Goal: Information Seeking & Learning: Learn about a topic

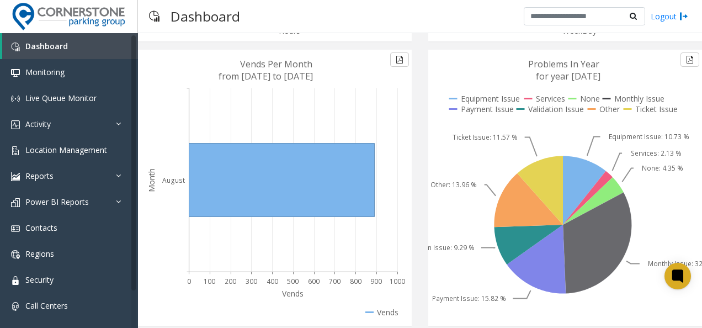
scroll to position [301, 0]
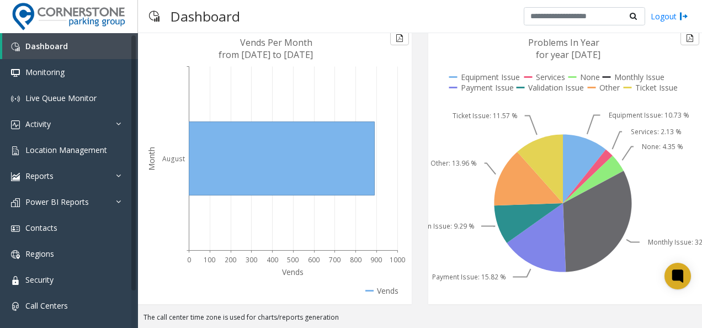
click at [608, 217] on icon at bounding box center [597, 221] width 69 height 101
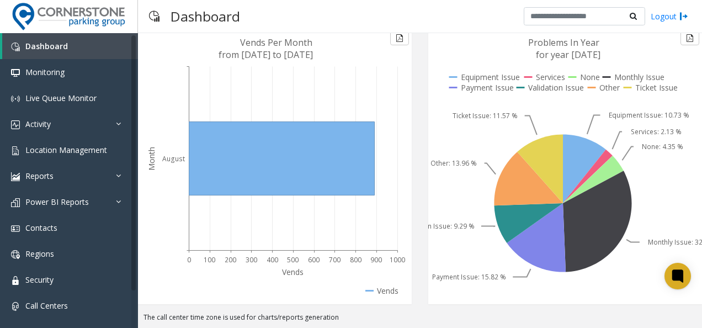
scroll to position [290, 0]
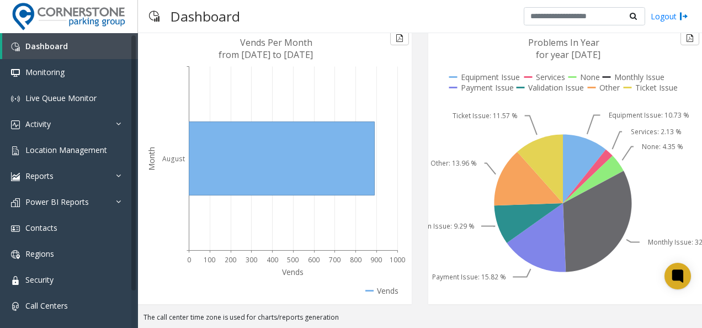
click at [614, 217] on icon at bounding box center [597, 221] width 69 height 101
click at [629, 250] on icon at bounding box center [562, 166] width 269 height 276
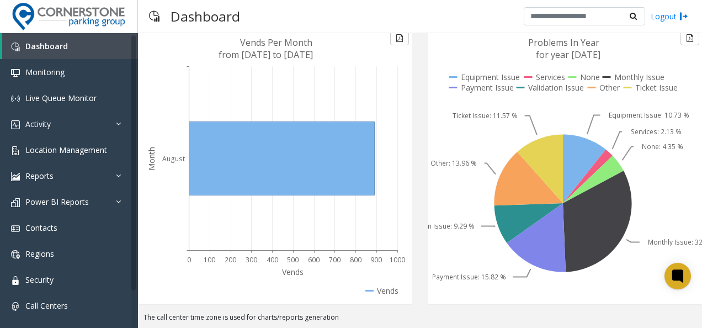
click at [629, 250] on icon at bounding box center [562, 166] width 269 height 276
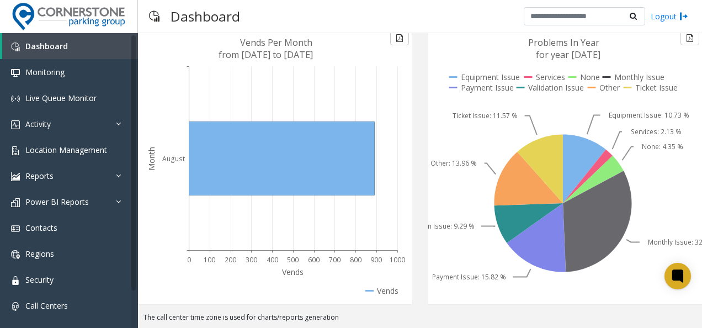
drag, startPoint x: 688, startPoint y: 250, endPoint x: 644, endPoint y: 256, distance: 44.0
click at [648, 247] on text "Monthly Issue: 32.15 %" at bounding box center [684, 241] width 72 height 9
click at [585, 258] on icon at bounding box center [597, 221] width 69 height 101
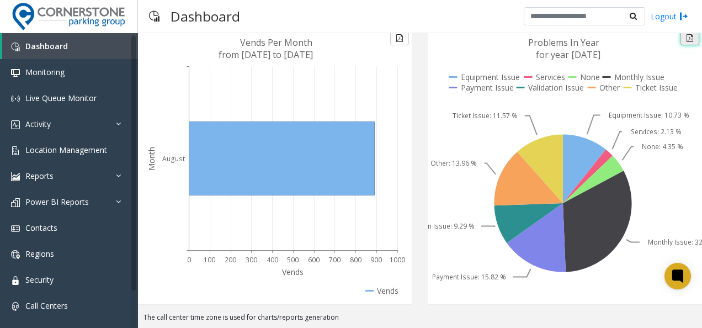
click at [682, 45] on button at bounding box center [690, 38] width 19 height 14
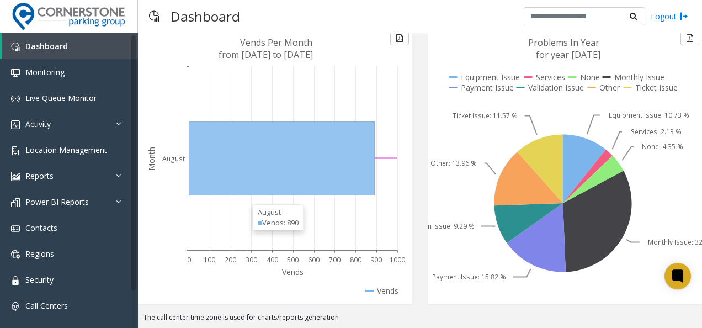
click at [335, 193] on icon at bounding box center [281, 158] width 185 height 73
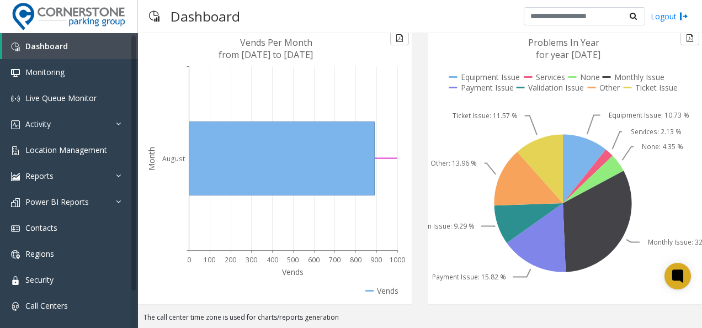
click at [335, 193] on icon at bounding box center [281, 158] width 185 height 73
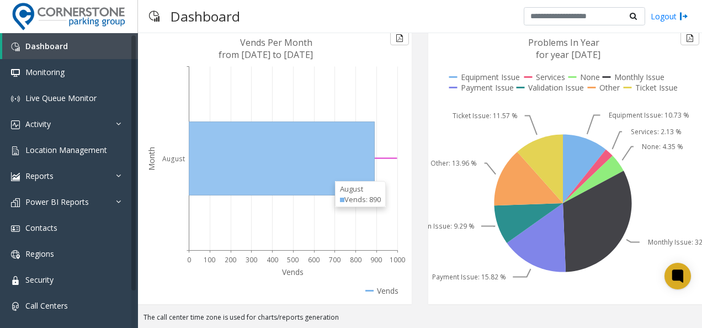
click at [335, 193] on div "August Vends: 890" at bounding box center [360, 194] width 51 height 26
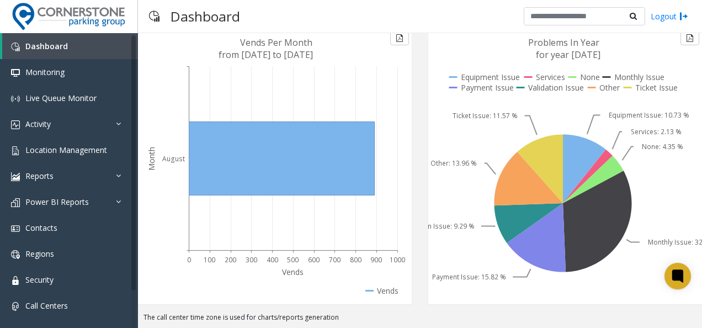
click at [255, 303] on icon at bounding box center [276, 166] width 264 height 276
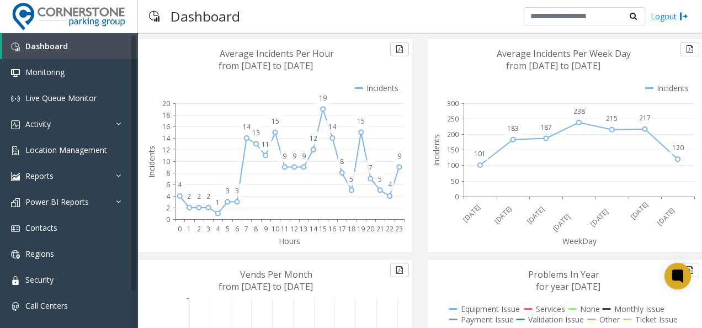
scroll to position [0, 0]
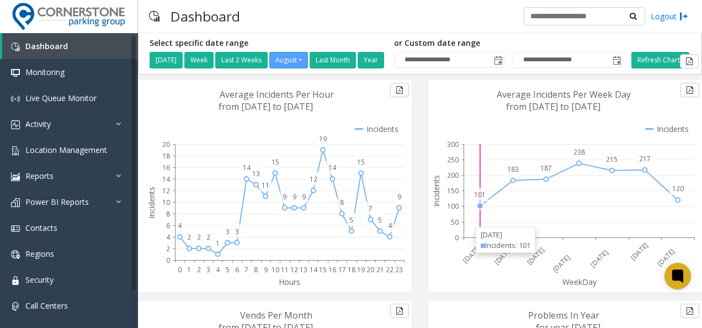
click at [465, 230] on icon at bounding box center [579, 190] width 231 height 93
click at [465, 234] on icon at bounding box center [579, 190] width 231 height 93
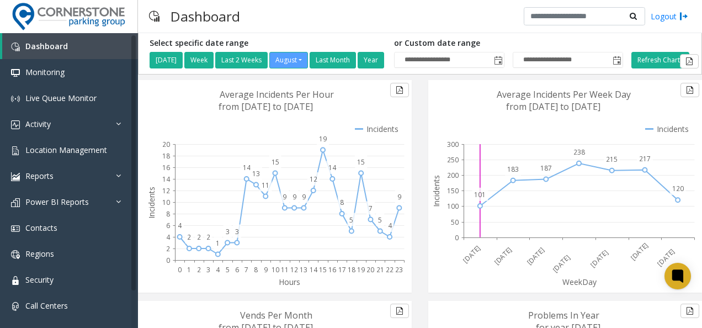
click at [465, 234] on icon at bounding box center [579, 190] width 231 height 93
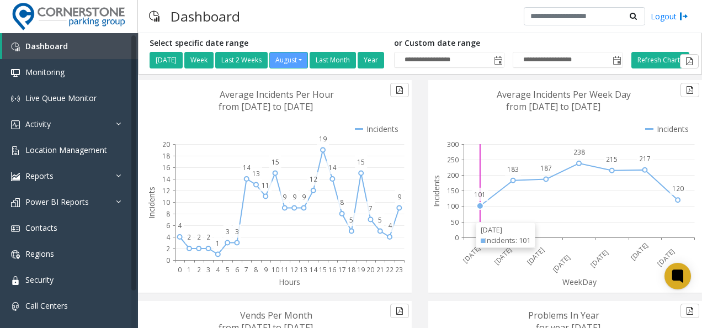
click at [482, 233] on div "[DATE]" at bounding box center [506, 230] width 50 height 10
click at [412, 75] on div "**********" at bounding box center [420, 53] width 564 height 41
click at [334, 55] on button "Last Month" at bounding box center [333, 60] width 46 height 17
type input "**********"
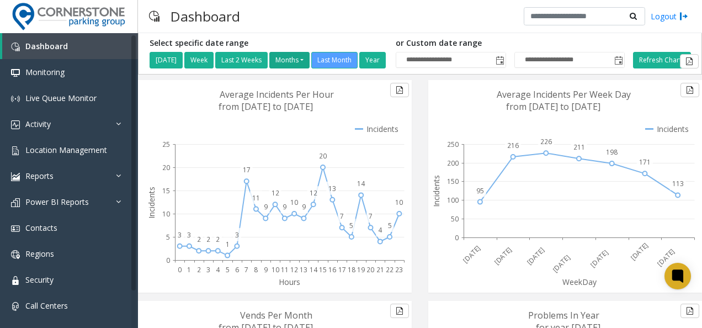
click at [289, 59] on button "Months" at bounding box center [289, 60] width 40 height 17
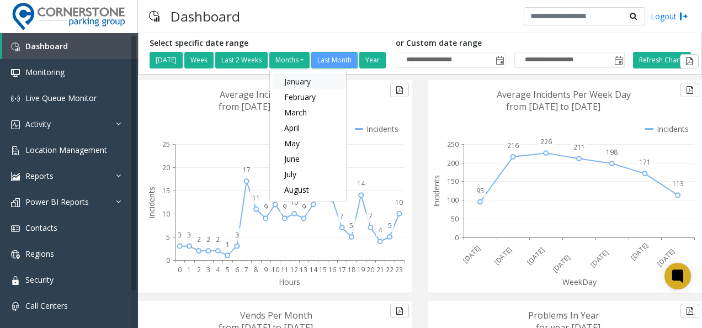
click at [298, 83] on link "January" at bounding box center [309, 81] width 73 height 15
type input "**********"
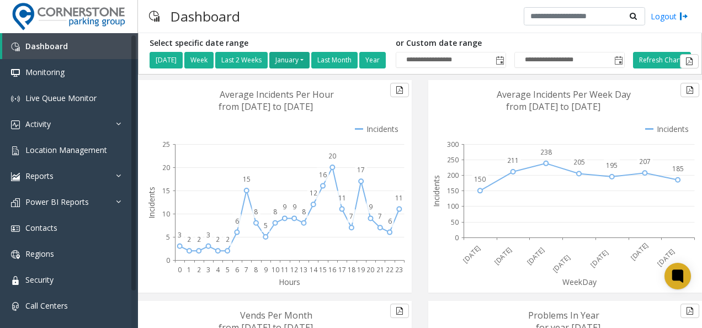
click at [310, 53] on button "January" at bounding box center [289, 60] width 40 height 17
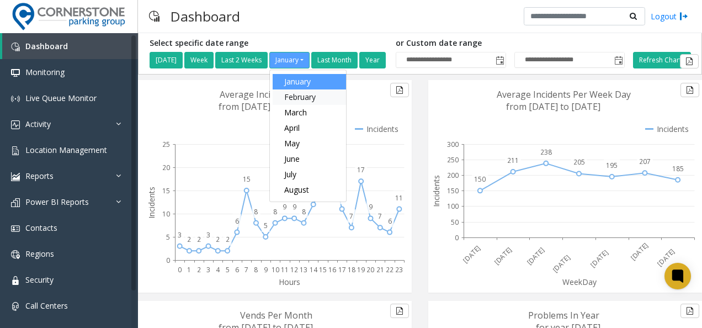
click at [312, 95] on link "February" at bounding box center [309, 96] width 73 height 15
type input "**********"
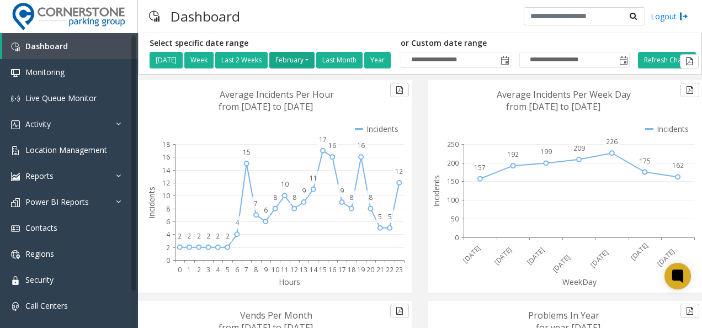
click at [312, 63] on button "February" at bounding box center [291, 60] width 45 height 17
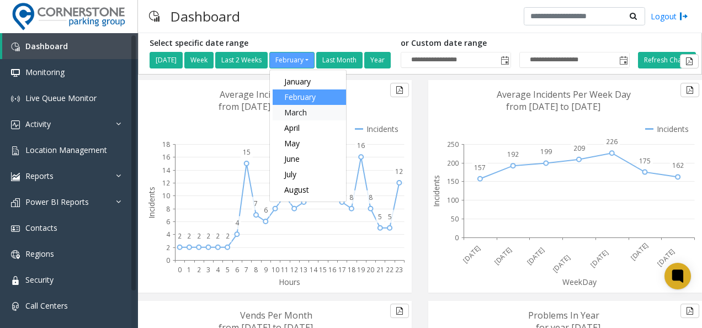
click at [304, 108] on link "March" at bounding box center [309, 112] width 73 height 15
type input "**********"
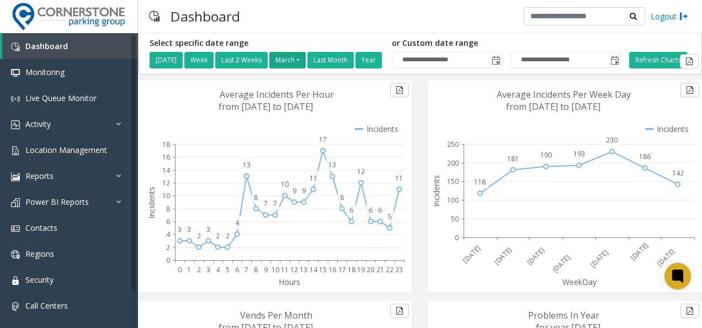
click at [303, 60] on button "March" at bounding box center [287, 60] width 36 height 17
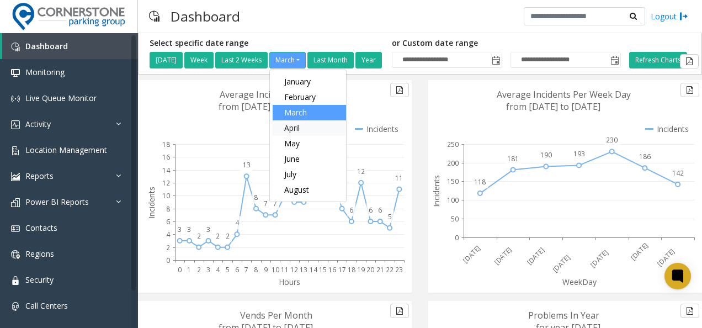
click at [307, 123] on link "April" at bounding box center [309, 127] width 73 height 15
type input "**********"
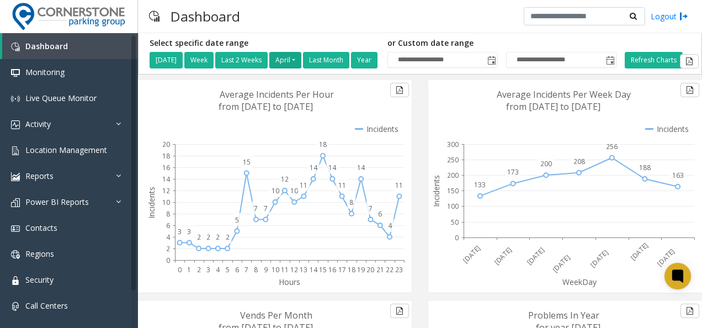
click at [298, 56] on button "April" at bounding box center [285, 60] width 32 height 17
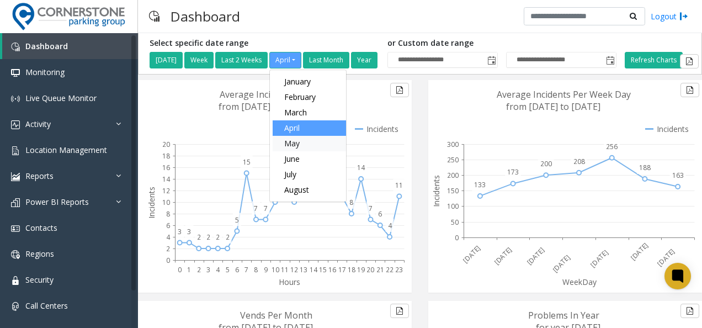
click at [311, 141] on link "May" at bounding box center [309, 143] width 73 height 15
type input "**********"
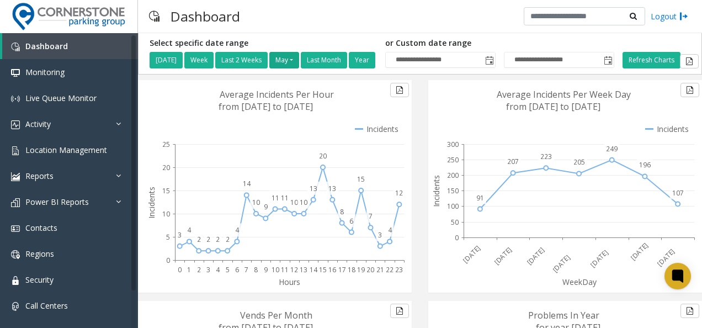
click at [299, 60] on button "May" at bounding box center [284, 60] width 30 height 17
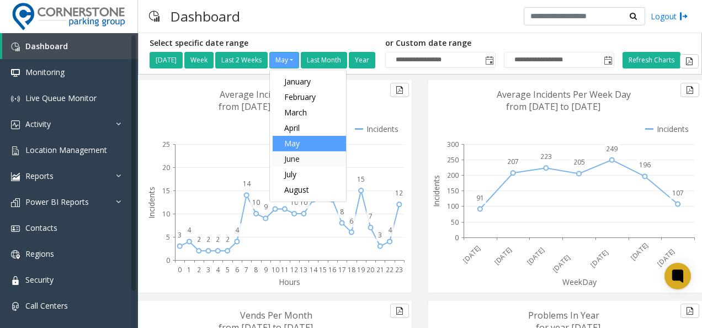
click at [321, 161] on link "June" at bounding box center [309, 158] width 73 height 15
type input "**********"
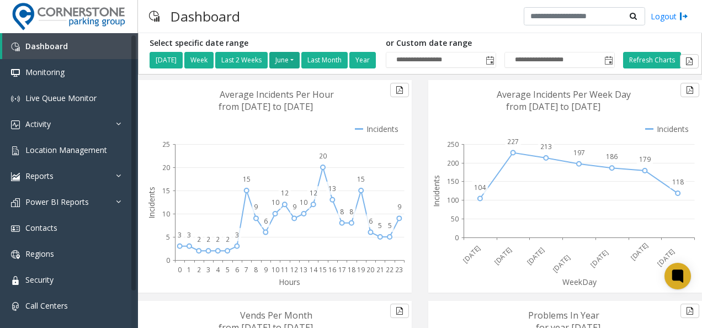
click at [283, 65] on button "June" at bounding box center [284, 60] width 30 height 17
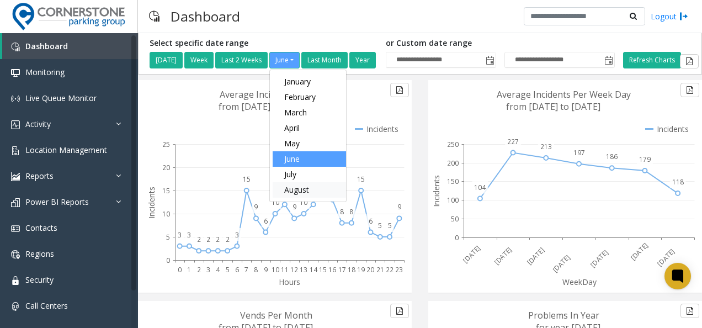
click at [305, 183] on link "August" at bounding box center [309, 189] width 73 height 15
type input "**********"
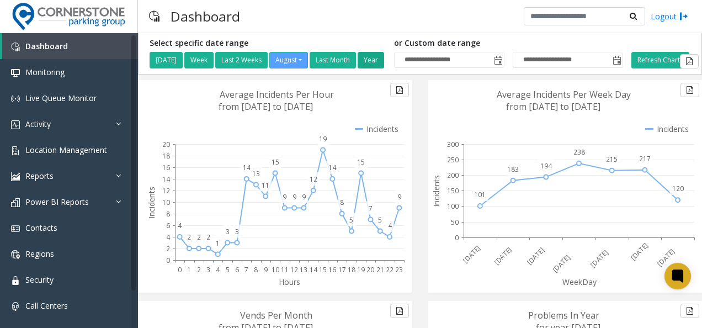
click at [384, 59] on button "Year" at bounding box center [371, 60] width 26 height 17
type input "**********"
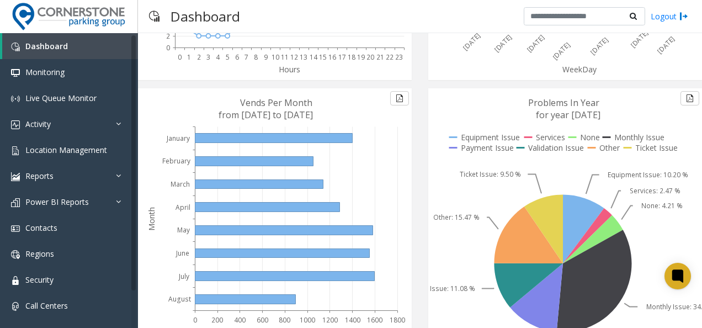
scroll to position [301, 0]
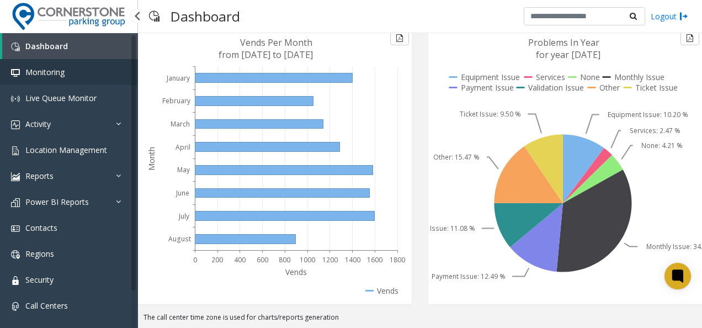
click at [55, 69] on span "Monitoring" at bounding box center [44, 72] width 39 height 10
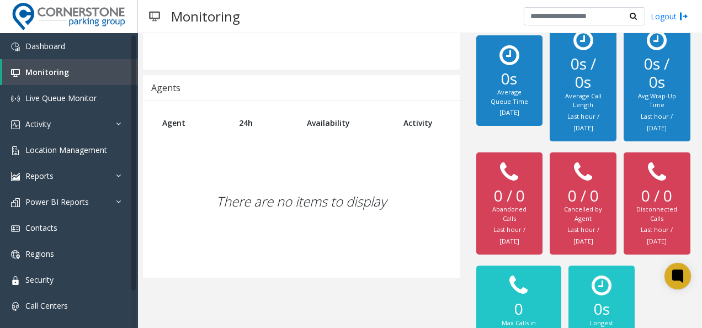
scroll to position [300, 0]
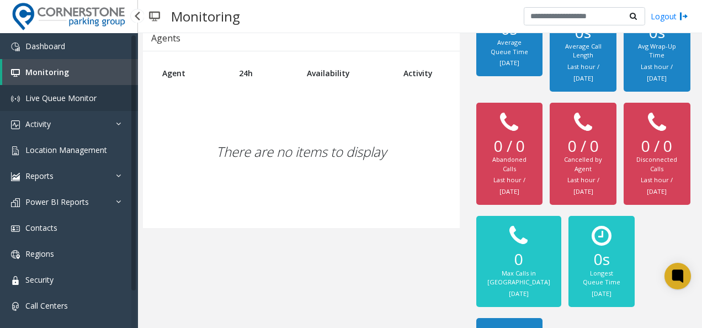
click at [91, 86] on link "Live Queue Monitor" at bounding box center [69, 98] width 138 height 26
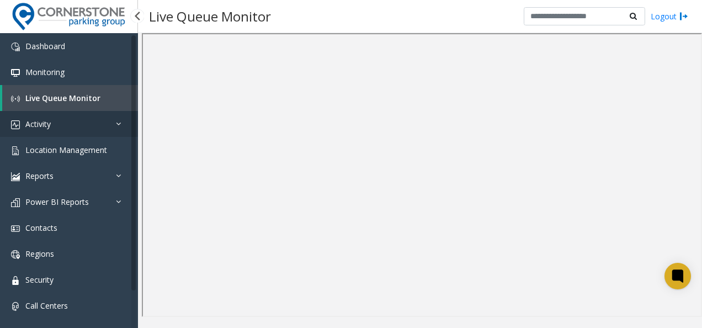
click at [61, 121] on link "Activity" at bounding box center [69, 124] width 138 height 26
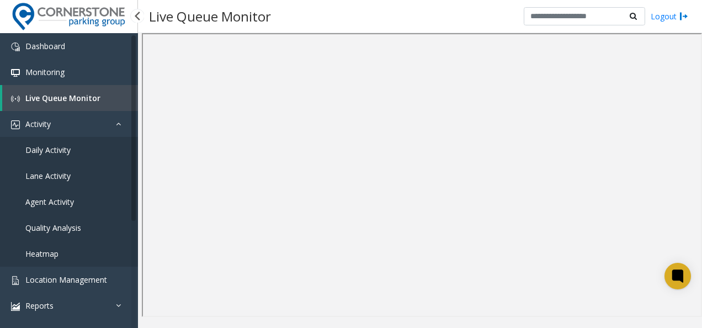
click at [45, 200] on span "Agent Activity" at bounding box center [49, 202] width 49 height 10
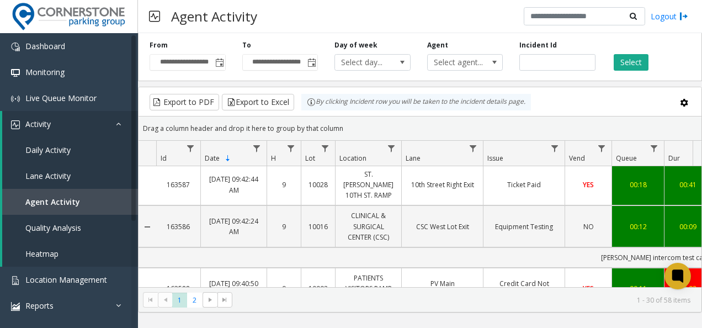
scroll to position [1094, 0]
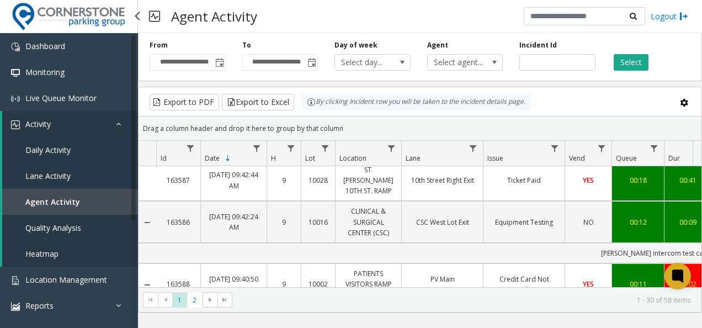
click at [39, 236] on link "Quality Analysis" at bounding box center [70, 228] width 136 height 26
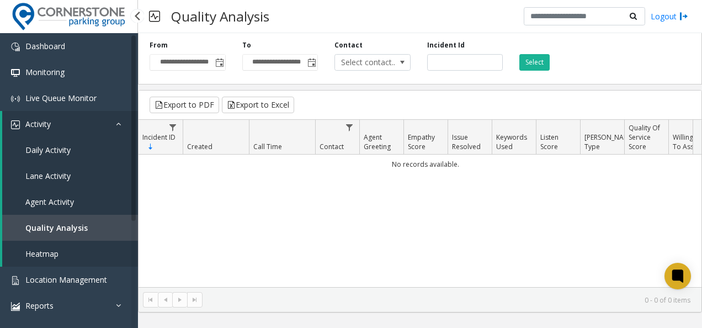
click at [43, 254] on span "Heatmap" at bounding box center [41, 253] width 33 height 10
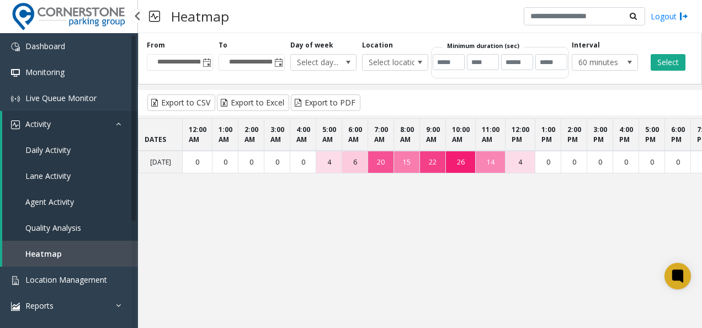
click at [43, 198] on span "Agent Activity" at bounding box center [49, 202] width 49 height 10
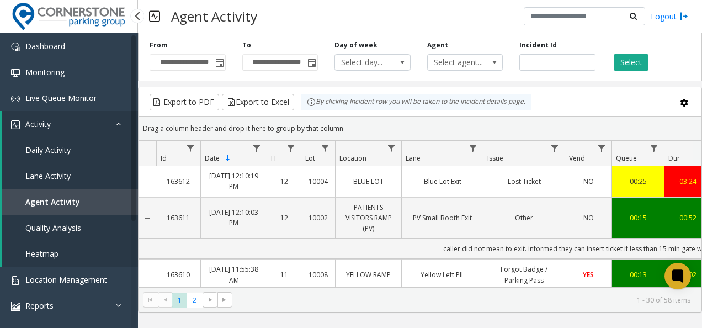
click at [44, 171] on span "Lane Activity" at bounding box center [47, 176] width 45 height 10
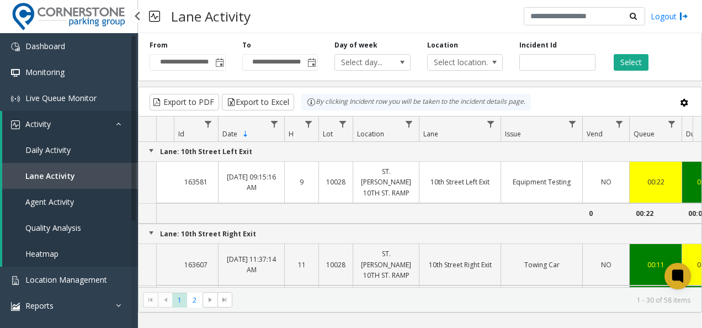
click at [46, 155] on link "Daily Activity" at bounding box center [70, 150] width 136 height 26
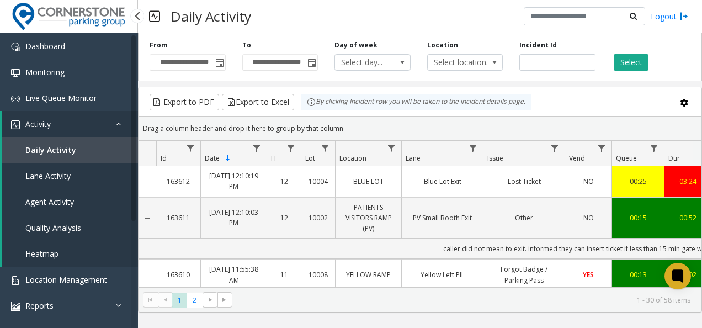
click at [116, 123] on icon at bounding box center [121, 124] width 11 height 8
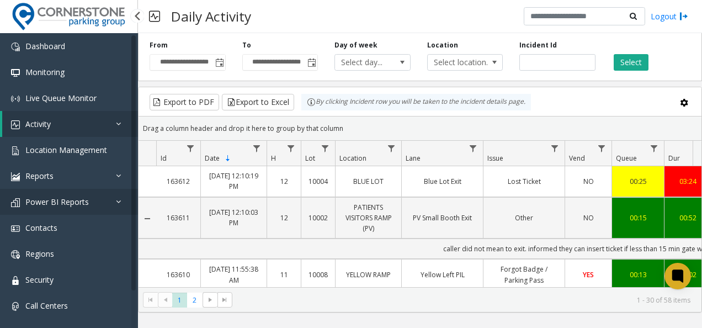
click at [68, 201] on span "Power BI Reports" at bounding box center [56, 202] width 63 height 10
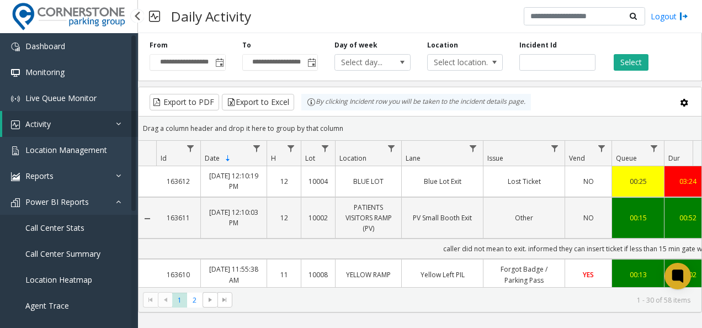
click at [62, 220] on link "Call Center Stats" at bounding box center [69, 228] width 138 height 26
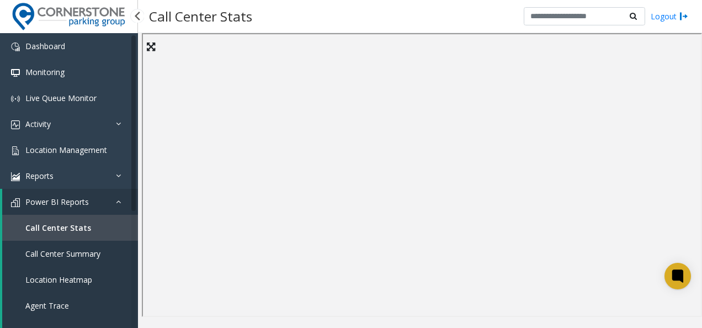
click at [71, 253] on span "Call Center Summary" at bounding box center [62, 253] width 75 height 10
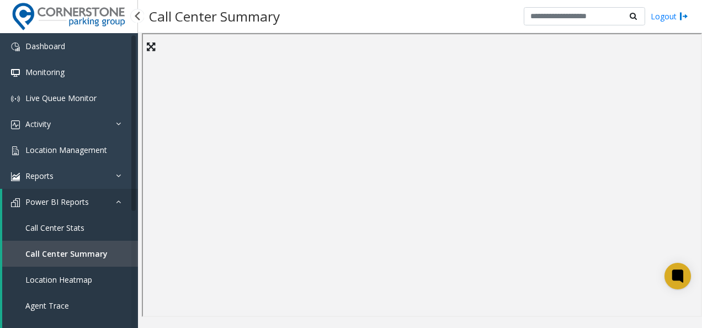
click at [59, 275] on span "Location Heatmap" at bounding box center [58, 279] width 67 height 10
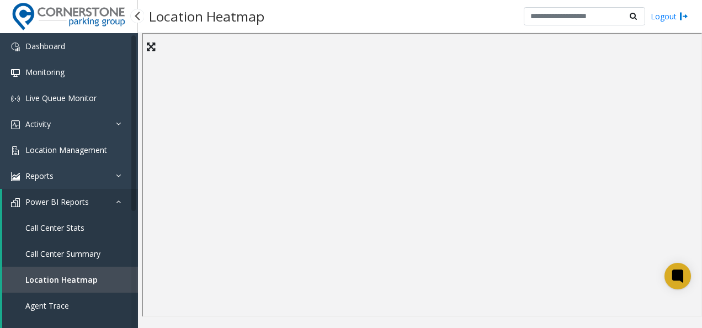
click at [51, 258] on link "Call Center Summary" at bounding box center [70, 254] width 136 height 26
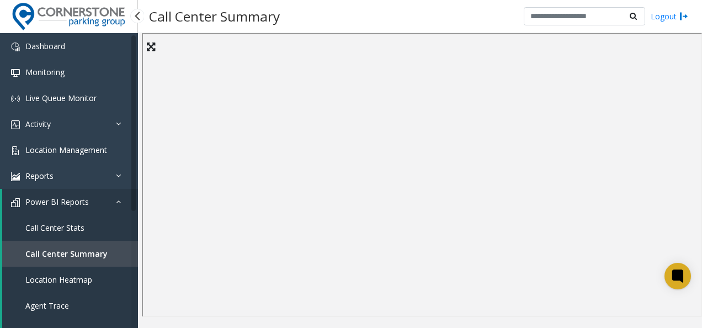
click at [68, 233] on link "Call Center Stats" at bounding box center [70, 228] width 136 height 26
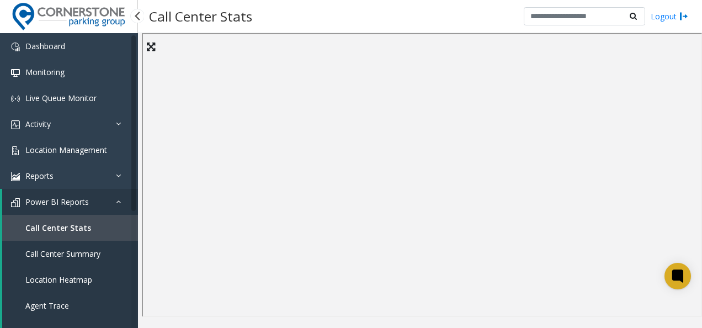
click at [72, 203] on span "Power BI Reports" at bounding box center [56, 202] width 63 height 10
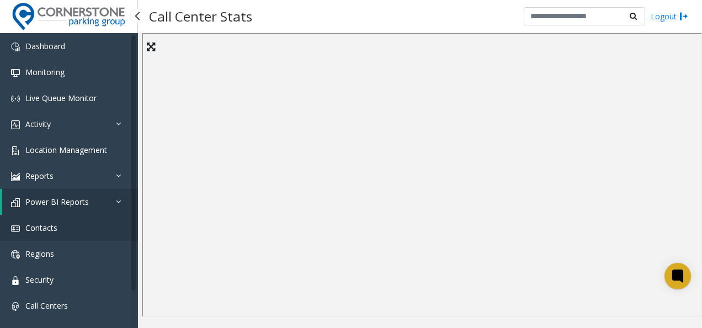
click at [61, 227] on link "Contacts" at bounding box center [69, 228] width 138 height 26
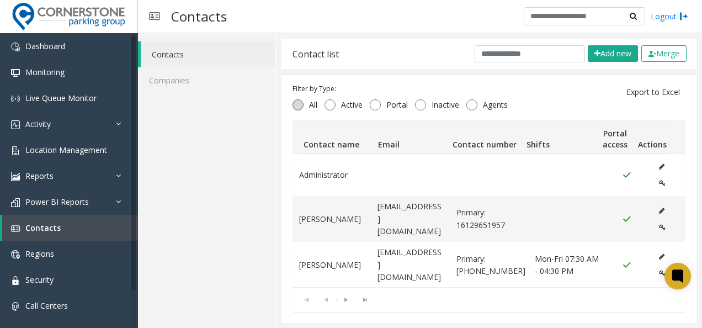
click at [304, 99] on span "All" at bounding box center [313, 104] width 19 height 11
click at [79, 259] on link "Regions" at bounding box center [69, 254] width 138 height 26
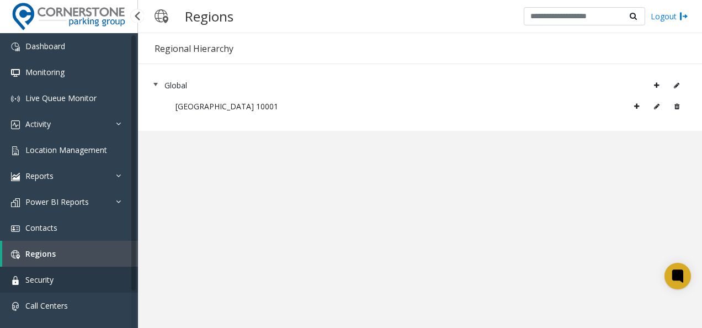
click at [74, 278] on link "Security" at bounding box center [69, 280] width 138 height 26
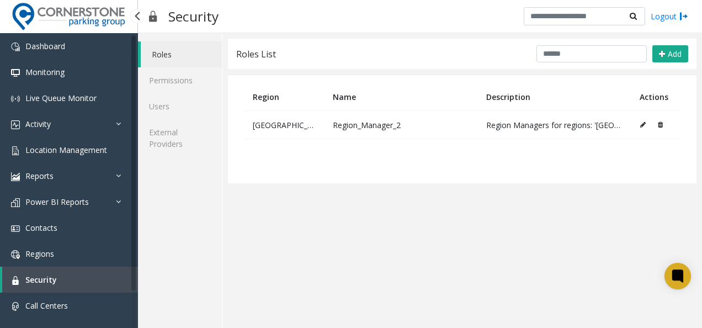
scroll to position [44, 0]
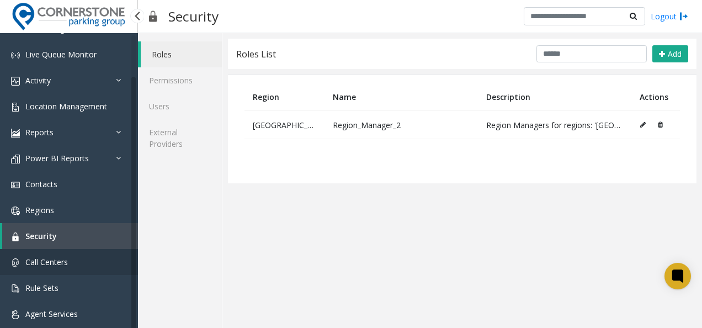
click at [72, 261] on link "Call Centers" at bounding box center [69, 262] width 138 height 26
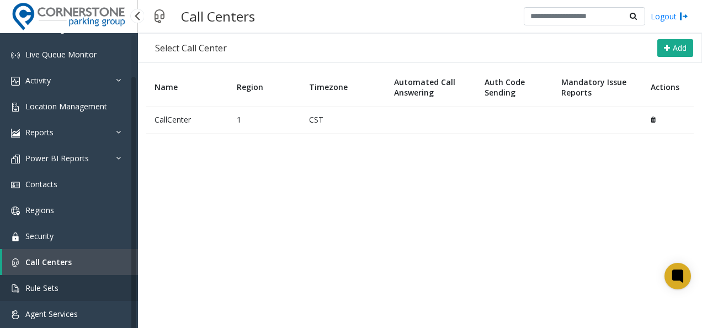
click at [68, 289] on link "Rule Sets" at bounding box center [69, 288] width 138 height 26
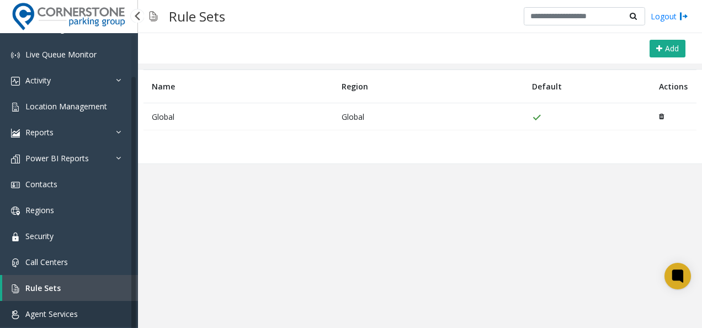
click at [65, 309] on span "Agent Services" at bounding box center [51, 314] width 52 height 10
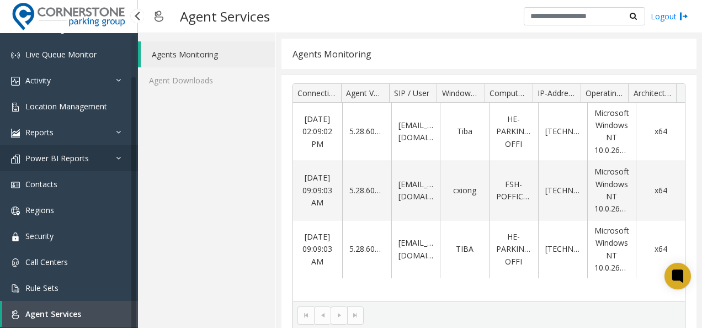
click at [29, 151] on link "Power BI Reports" at bounding box center [69, 158] width 138 height 26
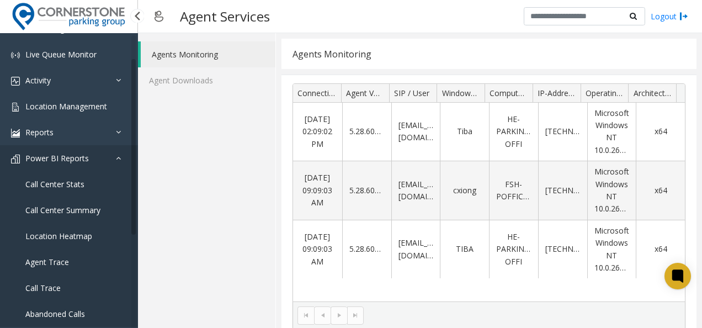
click at [29, 151] on link "Power BI Reports" at bounding box center [69, 158] width 138 height 26
